Goal: Task Accomplishment & Management: Use online tool/utility

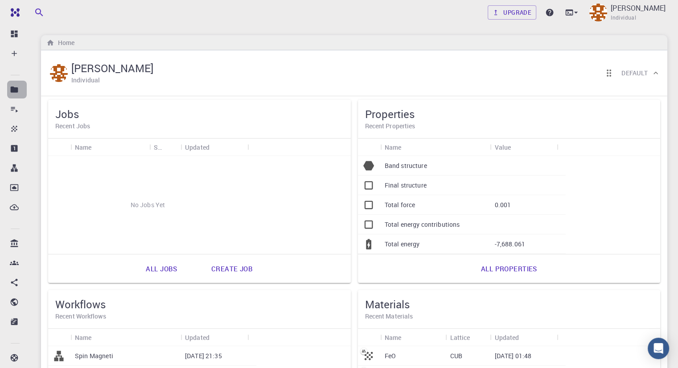
click at [16, 85] on icon at bounding box center [14, 89] width 9 height 9
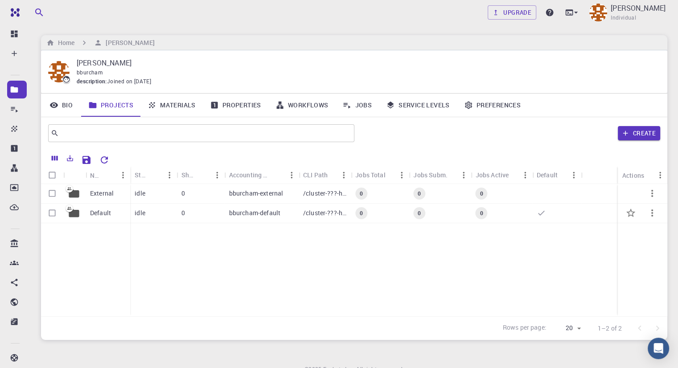
click at [149, 214] on div "idle" at bounding box center [153, 214] width 46 height 20
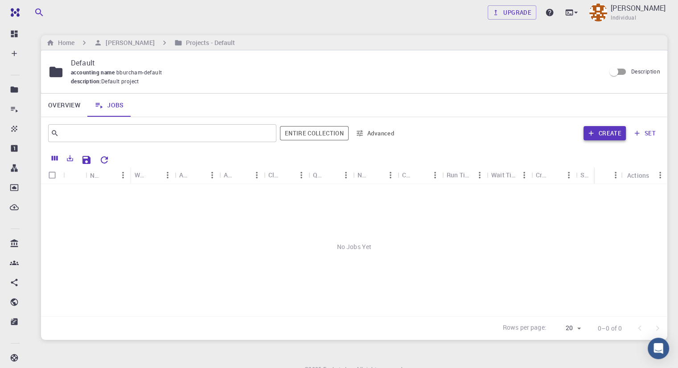
click at [610, 135] on button "Create" at bounding box center [604, 133] width 42 height 14
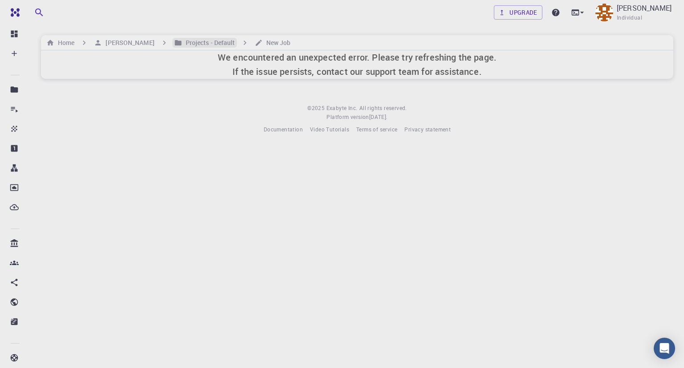
click at [208, 42] on h6 "Projects - Default" at bounding box center [208, 43] width 53 height 10
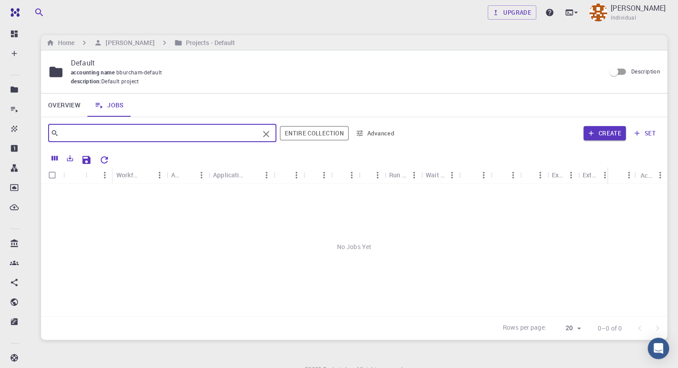
click at [152, 127] on input "text" at bounding box center [159, 133] width 200 height 12
click at [321, 131] on button "Entire collection" at bounding box center [314, 133] width 69 height 14
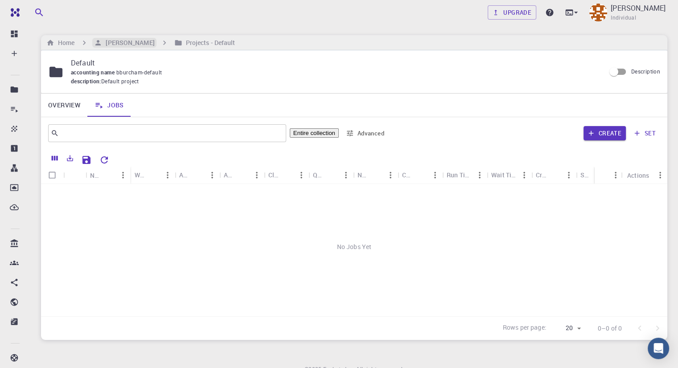
click at [135, 44] on h6 "[PERSON_NAME]" at bounding box center [128, 43] width 52 height 10
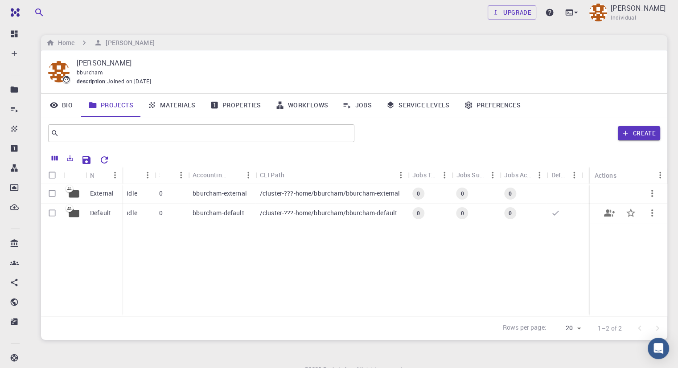
click at [164, 204] on div "0" at bounding box center [172, 214] width 34 height 20
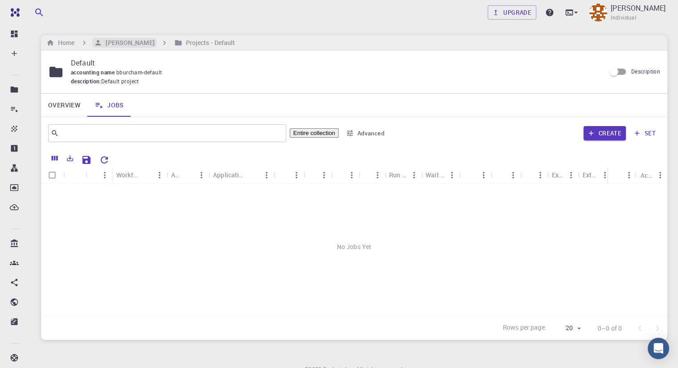
click at [147, 42] on h6 "[PERSON_NAME]" at bounding box center [128, 43] width 52 height 10
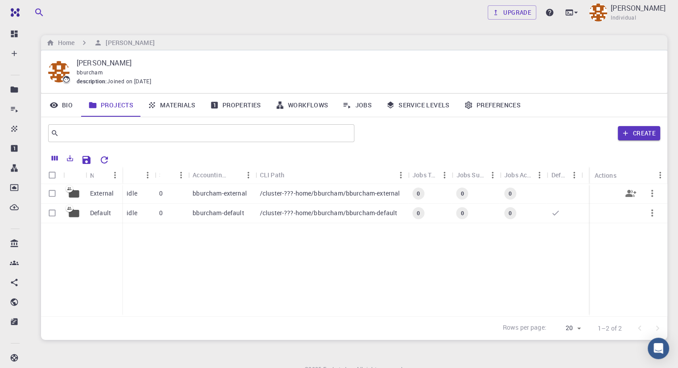
click at [130, 194] on p "idle" at bounding box center [132, 193] width 11 height 9
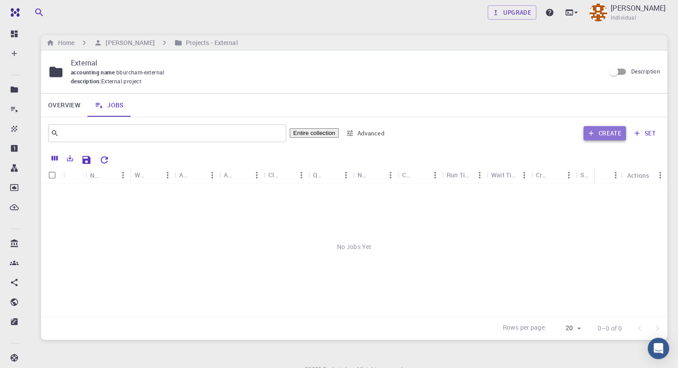
click at [599, 135] on button "Create" at bounding box center [604, 133] width 42 height 14
